Goal: Task Accomplishment & Management: Manage account settings

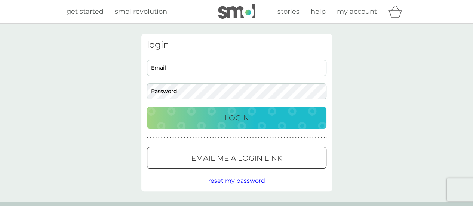
type input "[PERSON_NAME][EMAIL_ADDRESS][DOMAIN_NAME]"
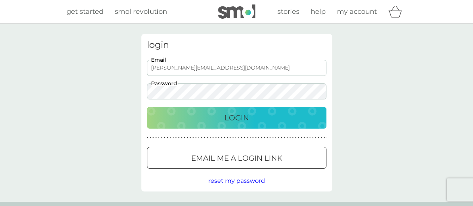
click at [253, 118] on div "Login" at bounding box center [236, 118] width 164 height 12
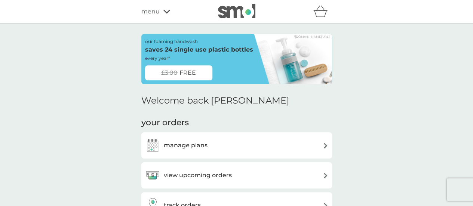
scroll to position [112, 0]
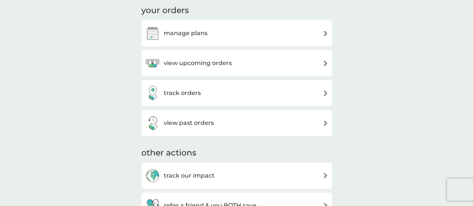
click at [189, 34] on h3 "manage plans" at bounding box center [186, 33] width 44 height 10
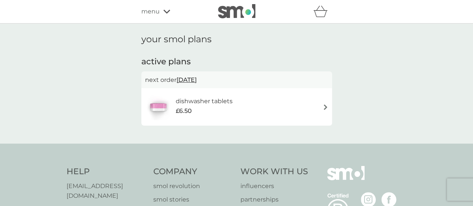
click at [155, 10] on span "menu" at bounding box center [150, 12] width 18 height 10
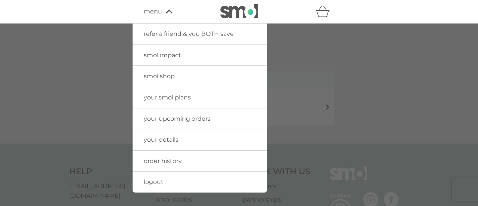
click at [429, 119] on div at bounding box center [239, 127] width 478 height 206
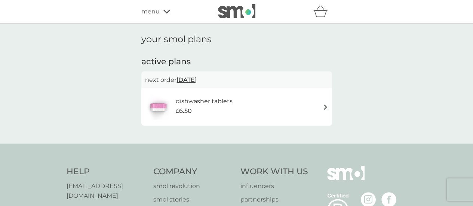
click at [157, 13] on span "menu" at bounding box center [150, 12] width 18 height 10
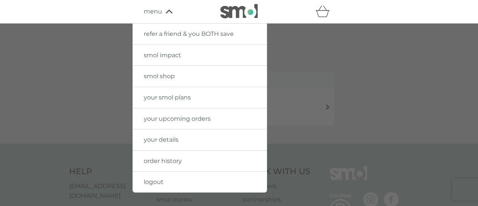
click at [175, 159] on span "order history" at bounding box center [163, 160] width 38 height 7
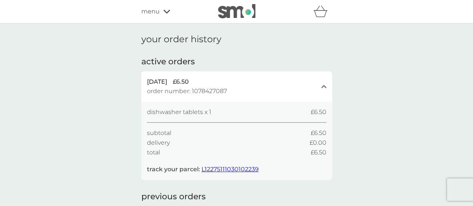
click at [225, 80] on div "[DATE] £6.50" at bounding box center [232, 82] width 170 height 10
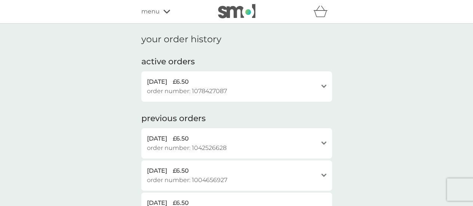
click at [321, 84] on div "open" at bounding box center [323, 86] width 5 height 6
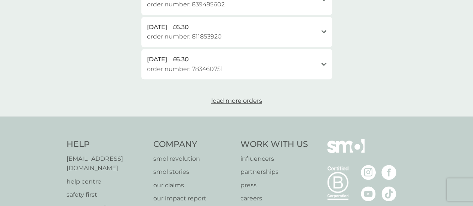
scroll to position [448, 0]
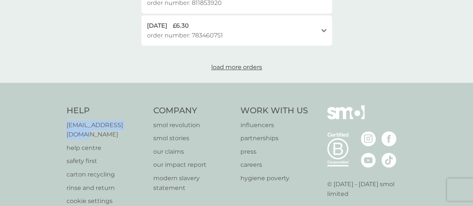
drag, startPoint x: 144, startPoint y: 124, endPoint x: 58, endPoint y: 121, distance: 86.4
click at [58, 121] on div "Help [EMAIL_ADDRESS][DOMAIN_NAME] help centre safety first carton recycling rin…" at bounding box center [236, 171] width 473 height 177
copy p "[EMAIL_ADDRESS][DOMAIN_NAME]"
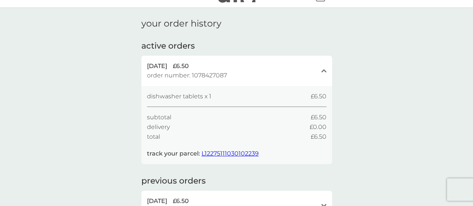
scroll to position [0, 0]
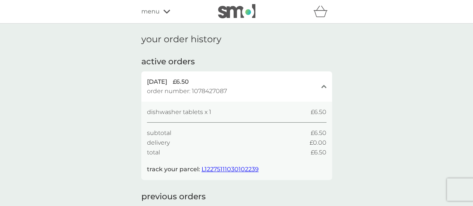
click at [151, 11] on span "menu" at bounding box center [150, 12] width 18 height 10
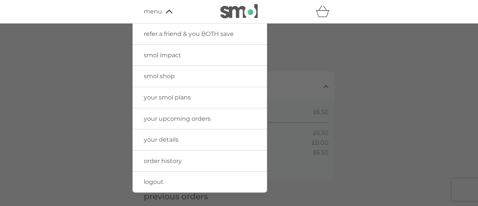
click at [185, 139] on link "your details" at bounding box center [200, 139] width 134 height 21
